Goal: Find specific page/section: Find specific page/section

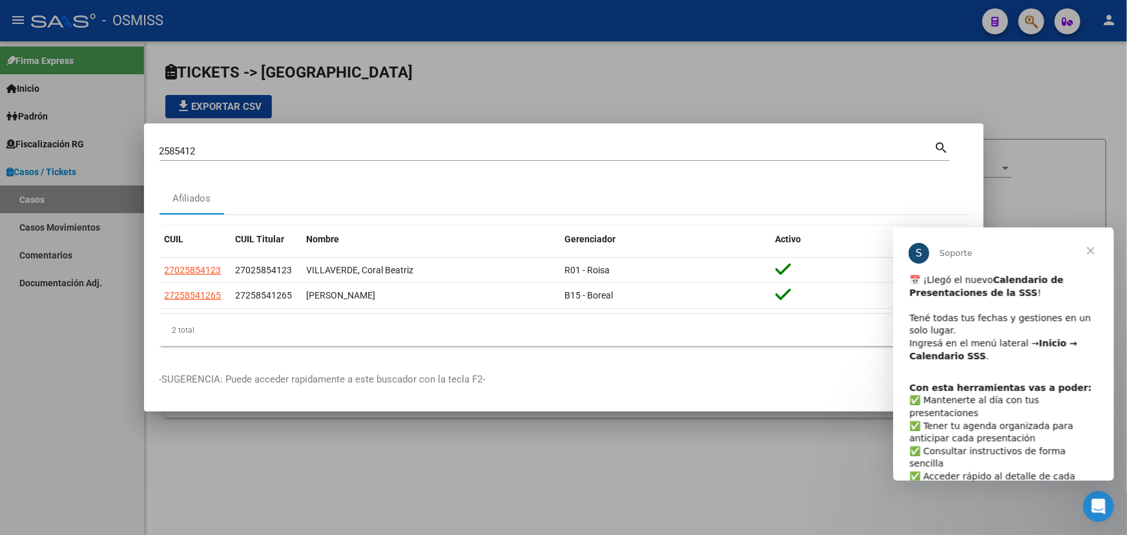
click at [1092, 249] on span "Cerrar" at bounding box center [1090, 250] width 46 height 46
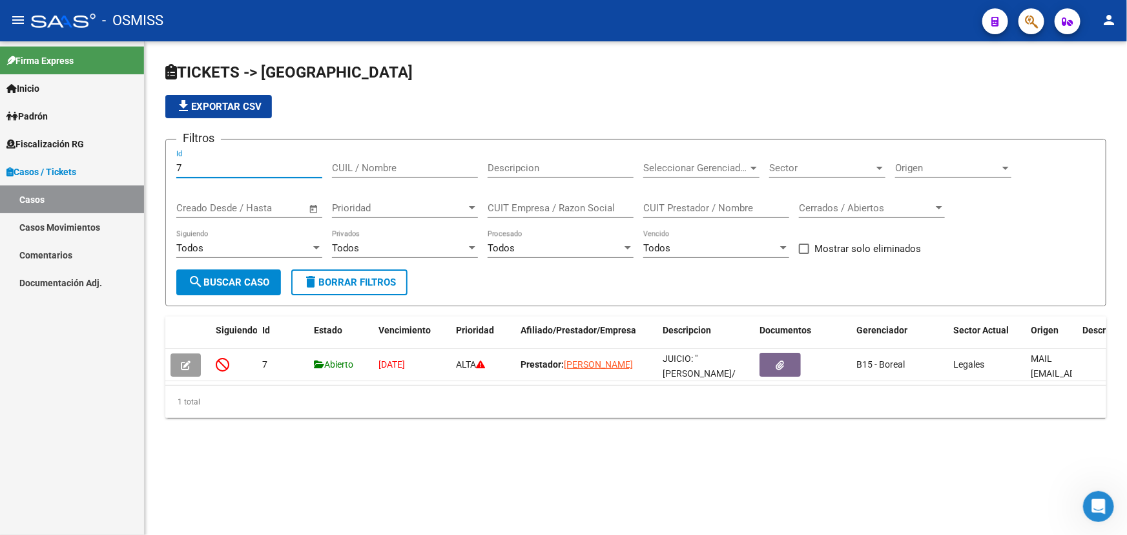
click at [202, 162] on input "7" at bounding box center [249, 168] width 146 height 12
type input "2901"
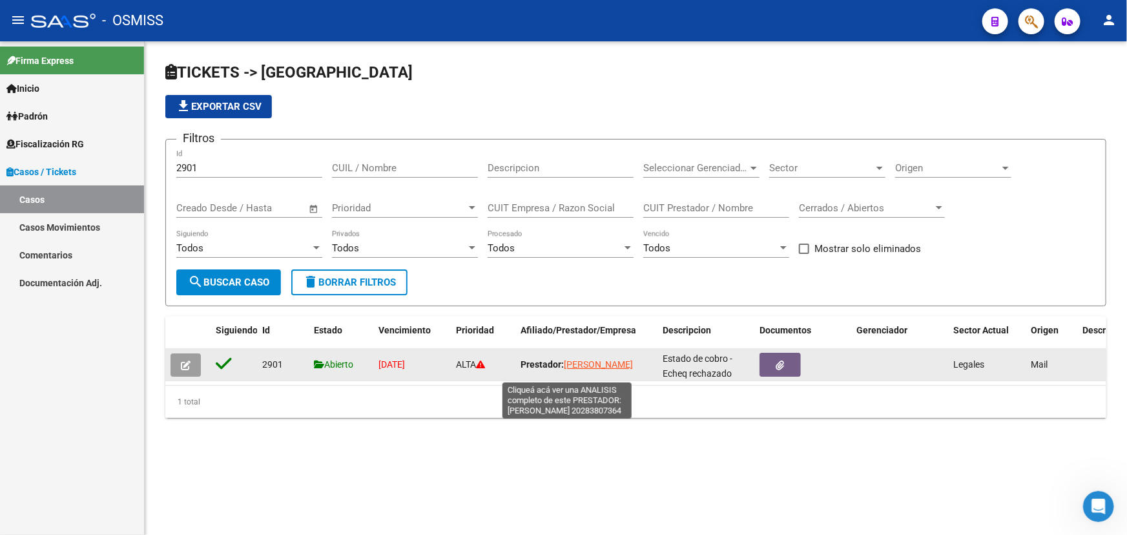
scroll to position [2, 0]
drag, startPoint x: 607, startPoint y: 368, endPoint x: 522, endPoint y: 368, distance: 84.6
click at [522, 368] on div "Prestador: [PERSON_NAME]" at bounding box center [586, 364] width 132 height 15
copy span "[PERSON_NAME]"
click at [188, 359] on span "button" at bounding box center [186, 365] width 10 height 12
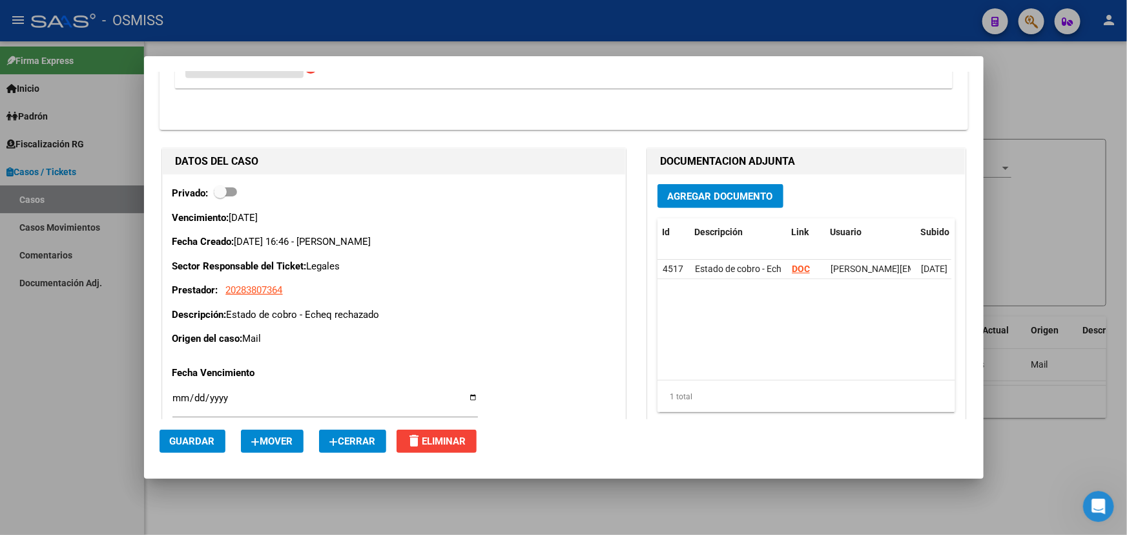
scroll to position [352, 0]
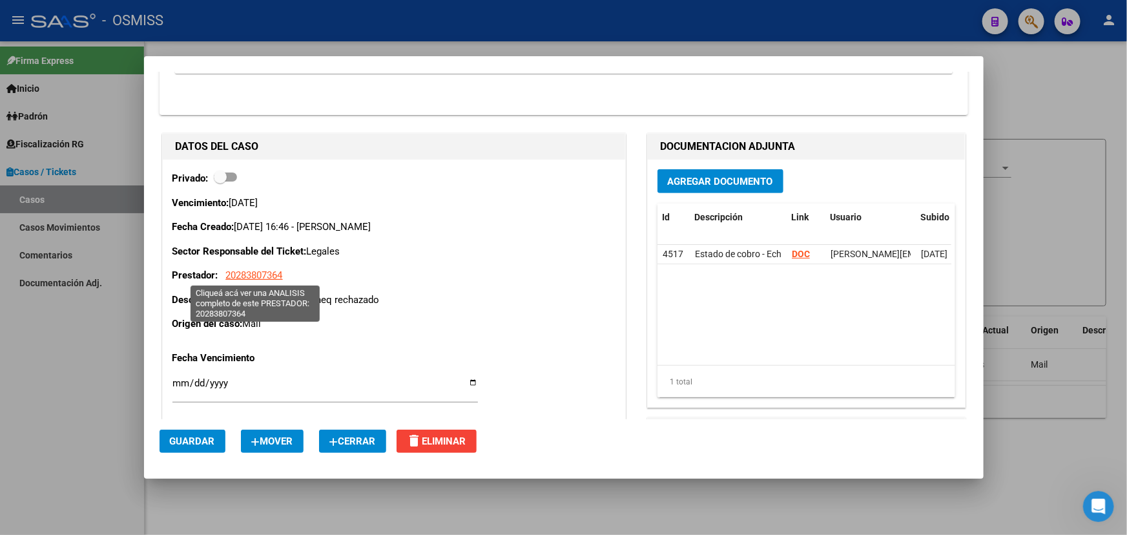
drag, startPoint x: 294, startPoint y: 277, endPoint x: 226, endPoint y: 271, distance: 68.1
click at [226, 271] on p "Prestador: 20283807364" at bounding box center [393, 275] width 443 height 15
copy span "20283807364"
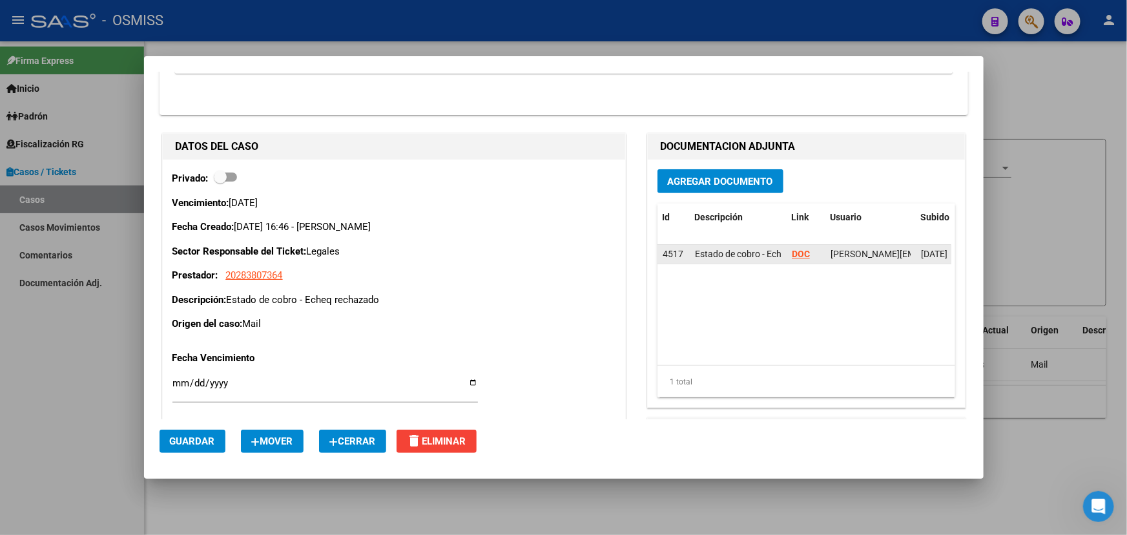
click at [799, 251] on strong "DOC" at bounding box center [801, 254] width 18 height 10
